Goal: Transaction & Acquisition: Purchase product/service

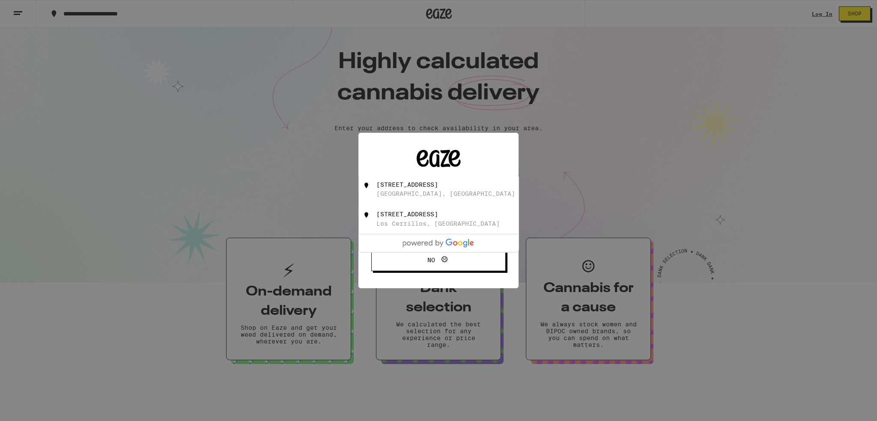
click at [407, 189] on div "35 Windcatcher Ct Sacramento, CA" at bounding box center [453, 189] width 153 height 16
type input "35 Windcatcher Ct, Sacramento, CA"
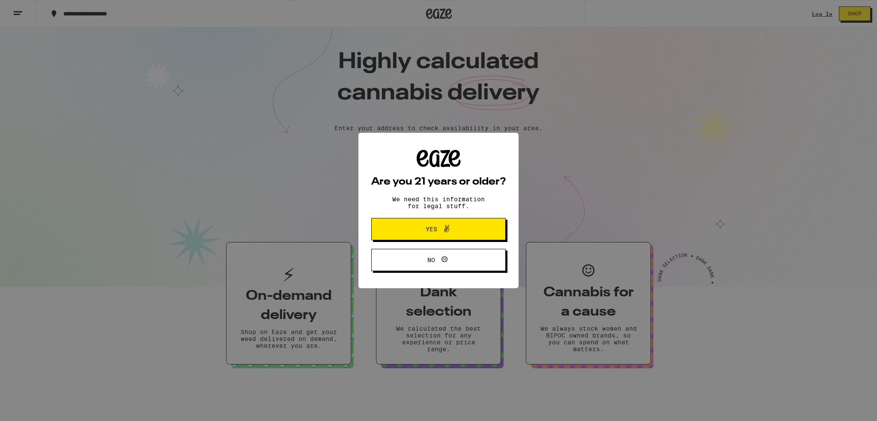
click at [439, 233] on span at bounding box center [444, 229] width 15 height 11
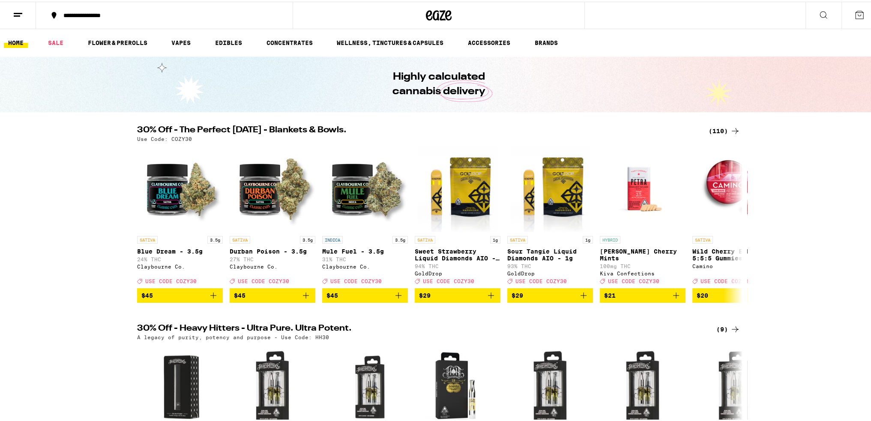
click at [187, 15] on div "**********" at bounding box center [168, 14] width 219 height 6
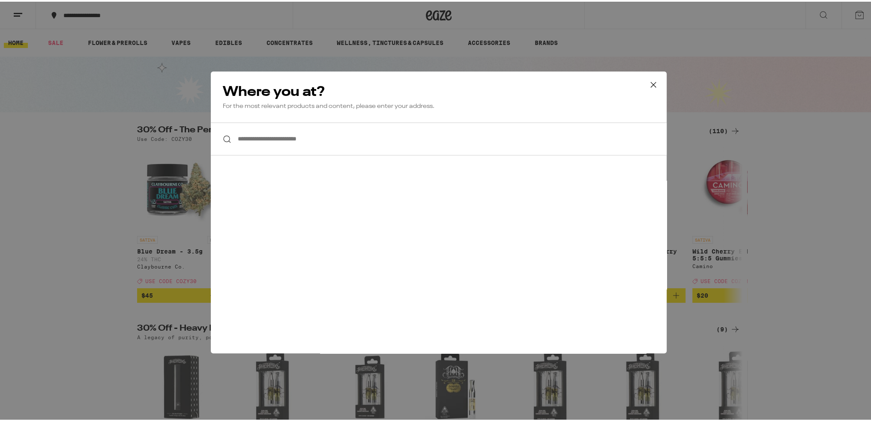
click at [369, 139] on input "**********" at bounding box center [439, 137] width 456 height 33
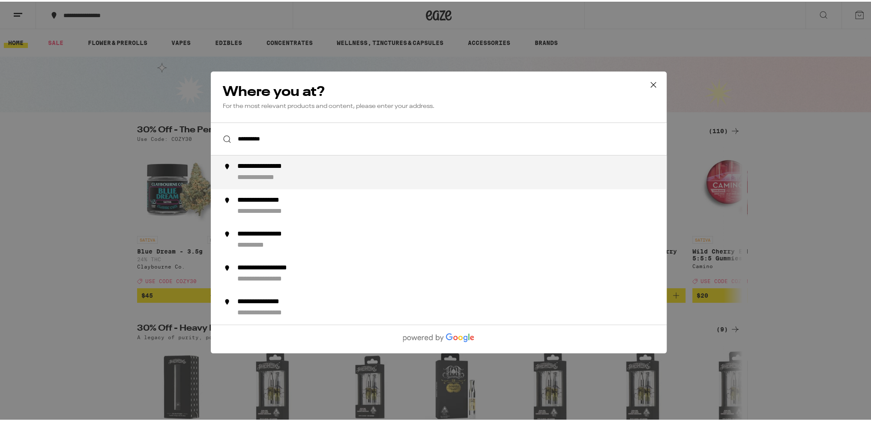
click at [358, 175] on div "**********" at bounding box center [455, 171] width 437 height 20
type input "**********"
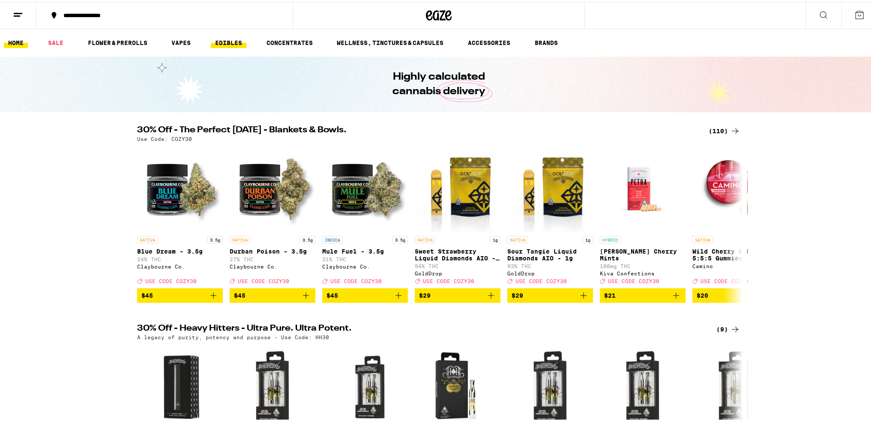
click at [221, 42] on link "EDIBLES" at bounding box center [229, 41] width 36 height 10
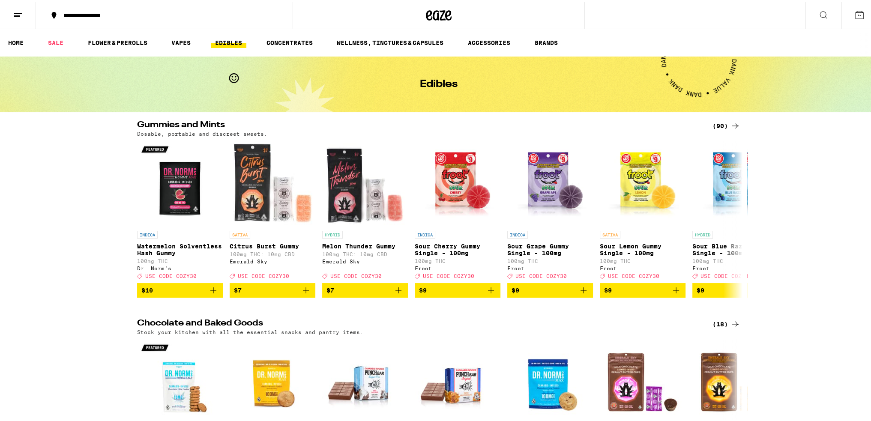
click at [821, 15] on icon at bounding box center [823, 13] width 10 height 10
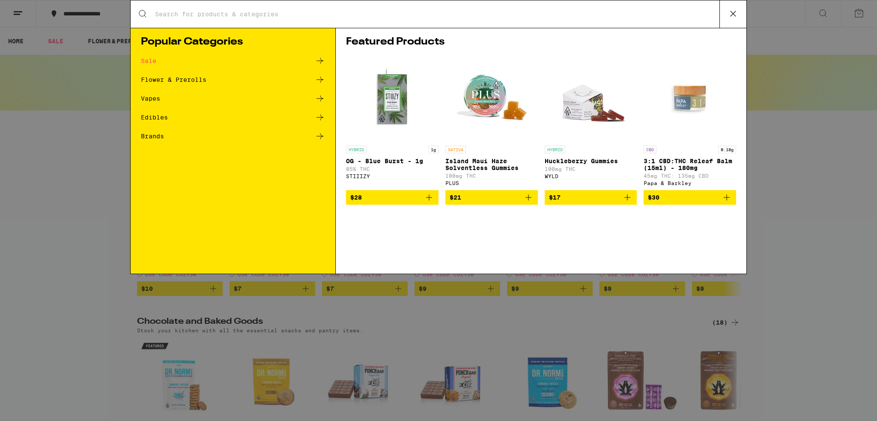
click at [318, 117] on icon at bounding box center [320, 117] width 10 height 10
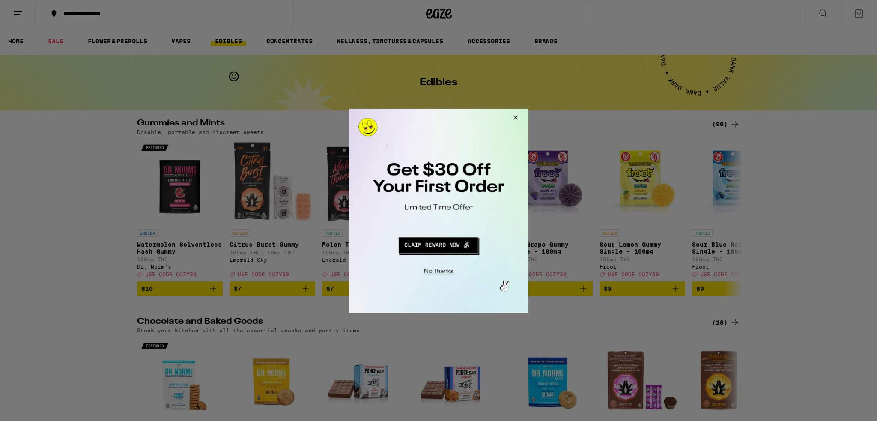
click at [454, 243] on button "Redirect to URL" at bounding box center [437, 243] width 149 height 21
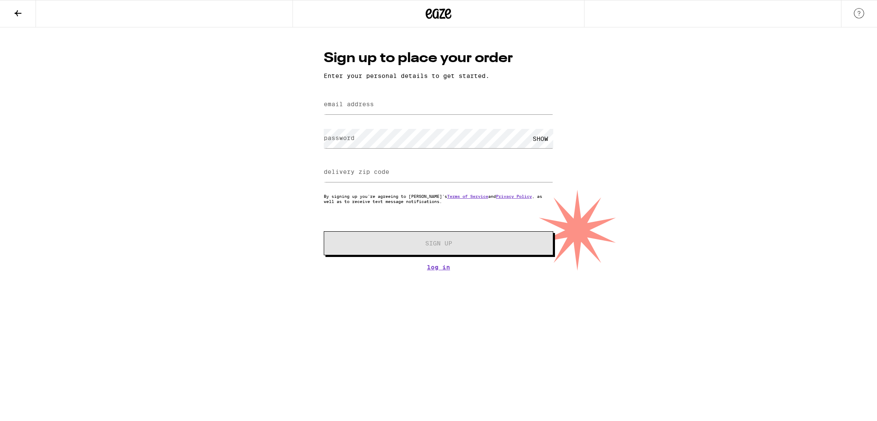
click at [368, 103] on label "email address" at bounding box center [349, 104] width 50 height 7
type input "m"
type input "[EMAIL_ADDRESS][DOMAIN_NAME]"
click at [346, 138] on label "password" at bounding box center [339, 138] width 31 height 7
click at [548, 137] on div "SHOW" at bounding box center [541, 138] width 26 height 19
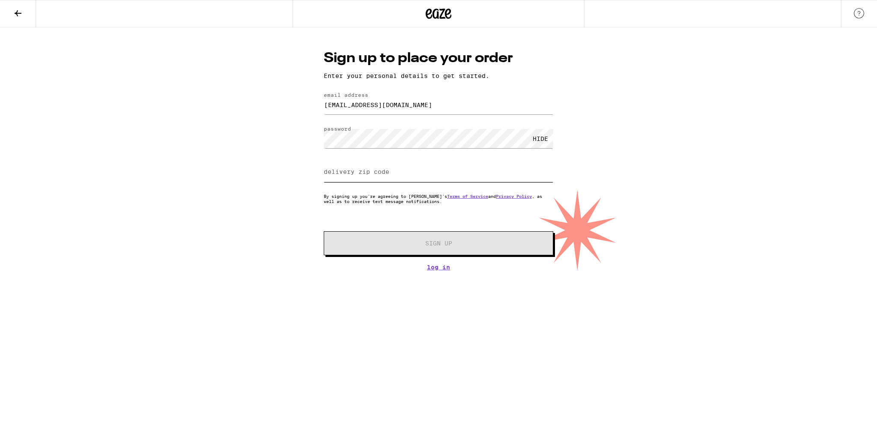
click at [443, 168] on input "delivery zip code" at bounding box center [439, 172] width 230 height 19
type input "95834"
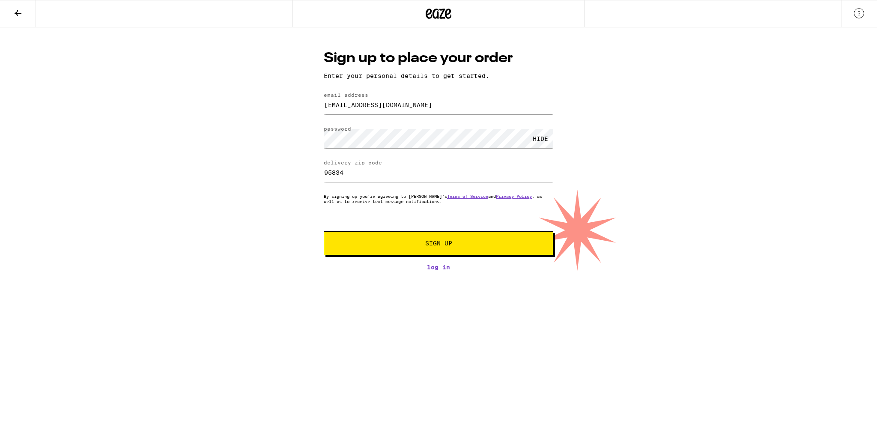
click at [445, 243] on span "Sign Up" at bounding box center [438, 243] width 27 height 6
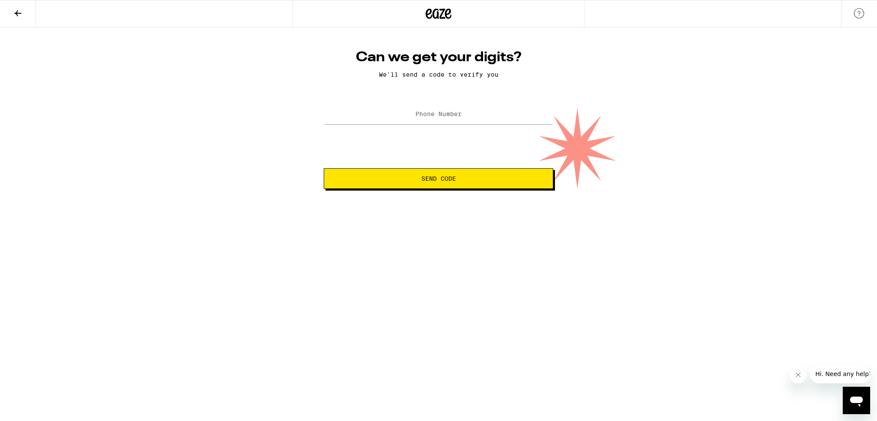
click at [446, 113] on label "Phone Number" at bounding box center [439, 114] width 46 height 7
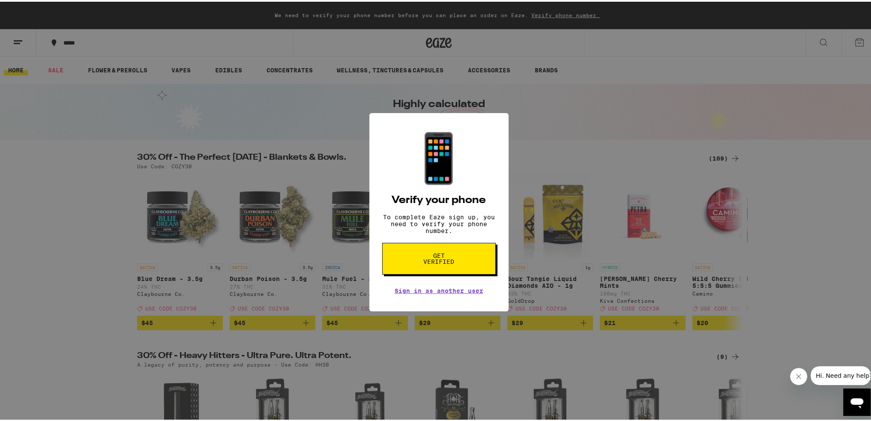
click at [597, 113] on div "📱 Verify your phone To complete Eaze sign up, you need to verify your phone num…" at bounding box center [438, 210] width 877 height 421
